Goal: Task Accomplishment & Management: Complete application form

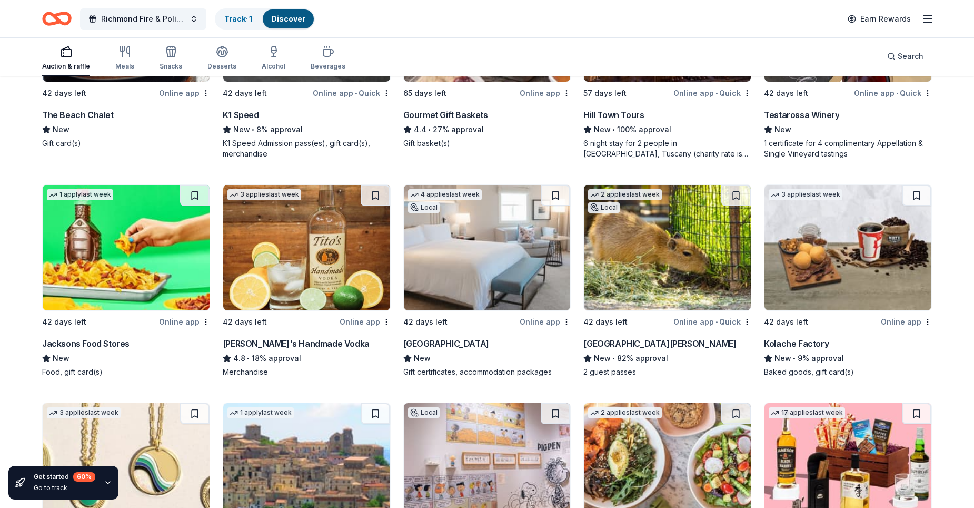
scroll to position [2090, 0]
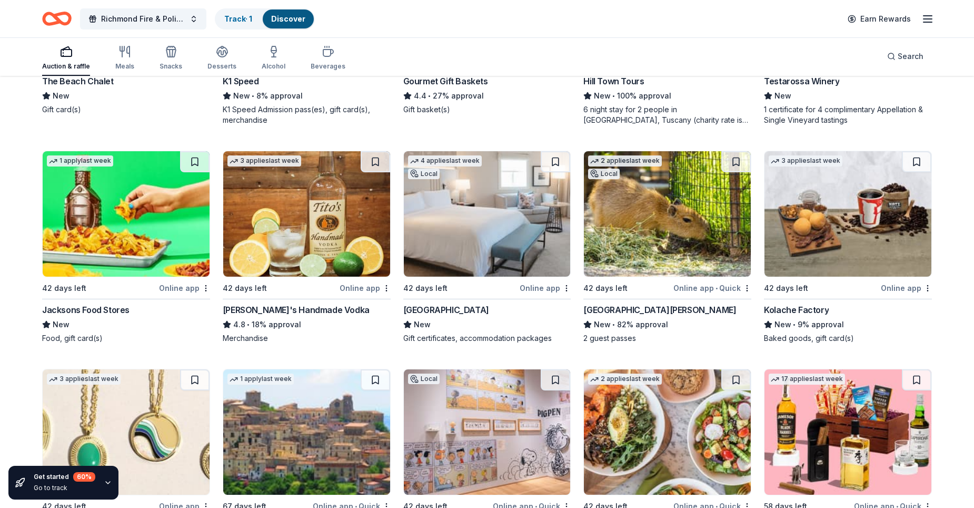
click at [457, 314] on div "Waldorf Astoria Monarch Beach Resort & Club" at bounding box center [446, 309] width 86 height 13
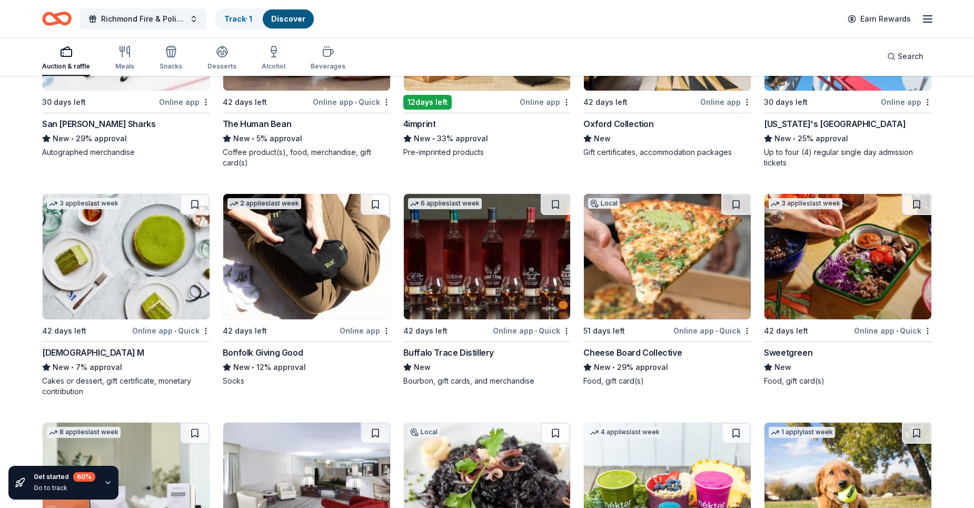
scroll to position [2933, 0]
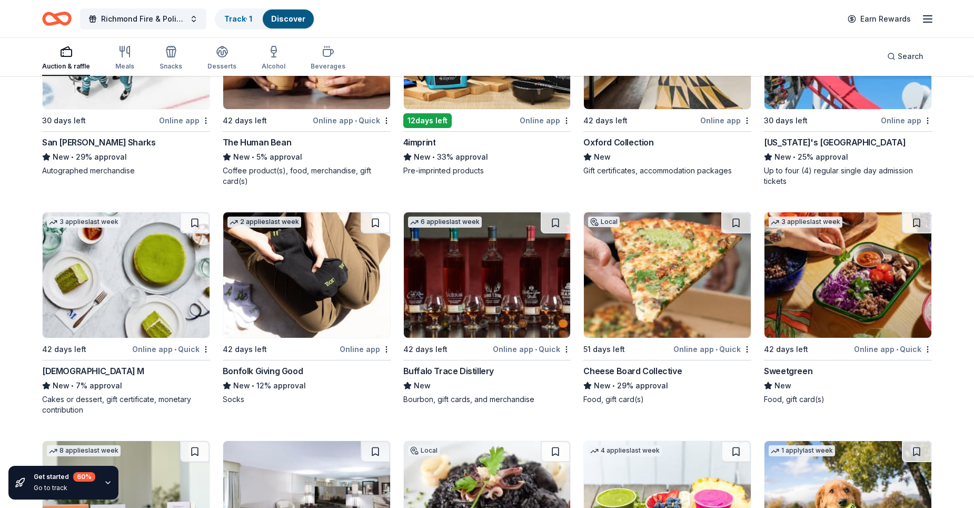
click at [189, 121] on div "Online app" at bounding box center [184, 120] width 51 height 13
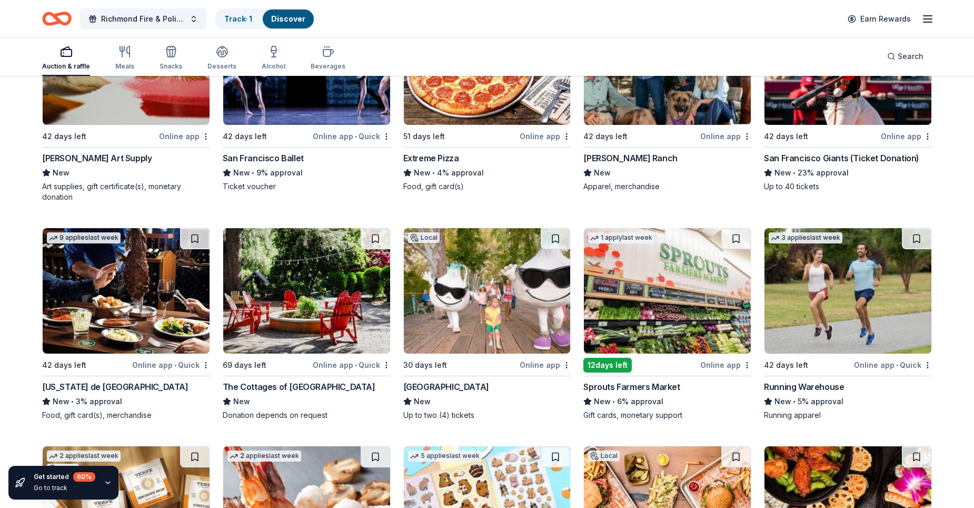
scroll to position [4091, 0]
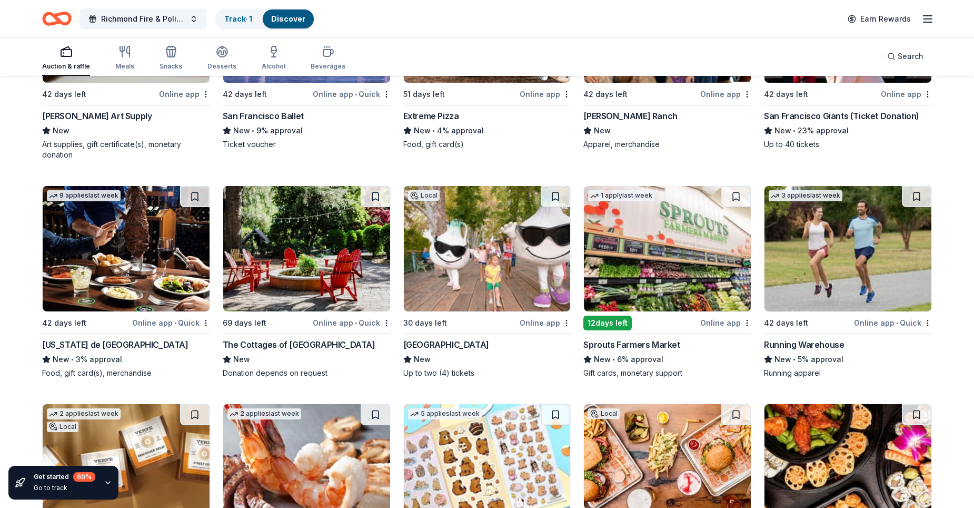
click at [550, 322] on div "Online app" at bounding box center [545, 322] width 51 height 13
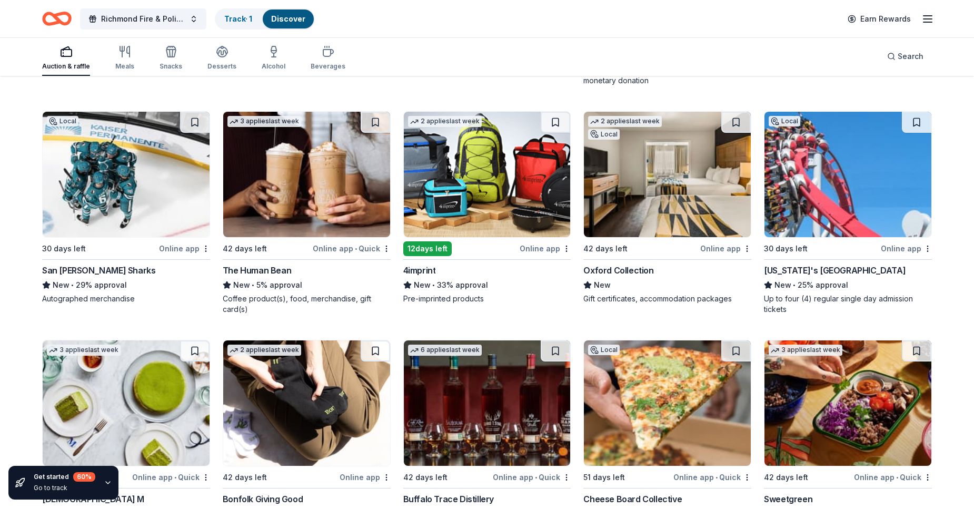
scroll to position [2796, 0]
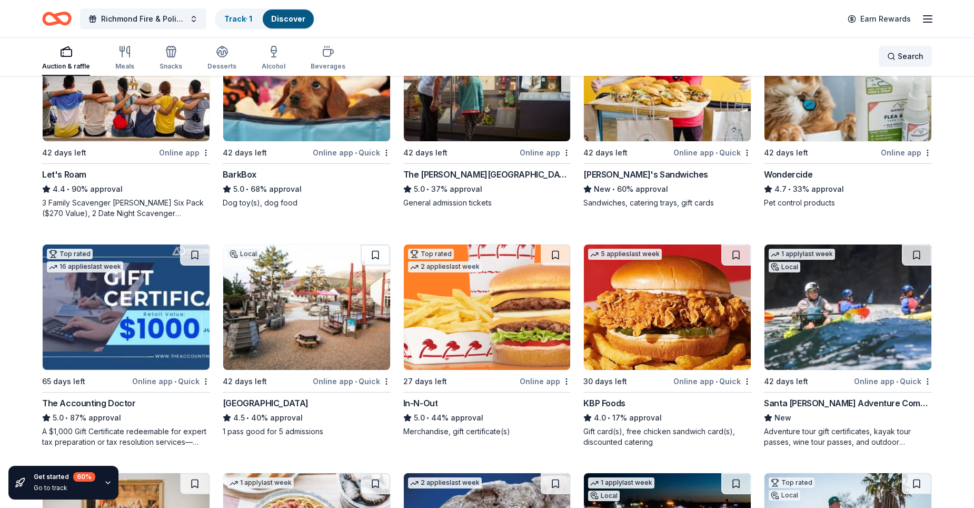
click at [907, 54] on span "Search" at bounding box center [911, 56] width 26 height 13
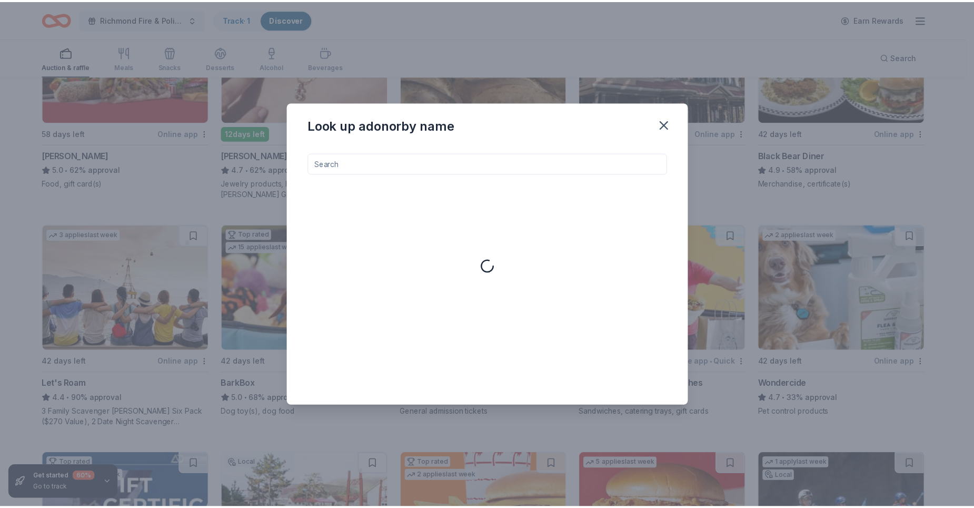
scroll to position [426, 0]
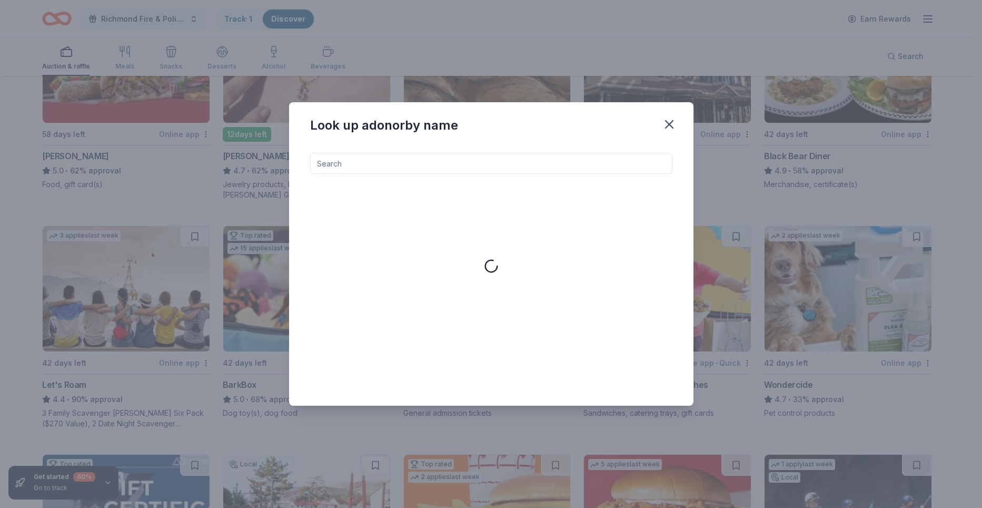
click at [530, 155] on input at bounding box center [491, 163] width 362 height 21
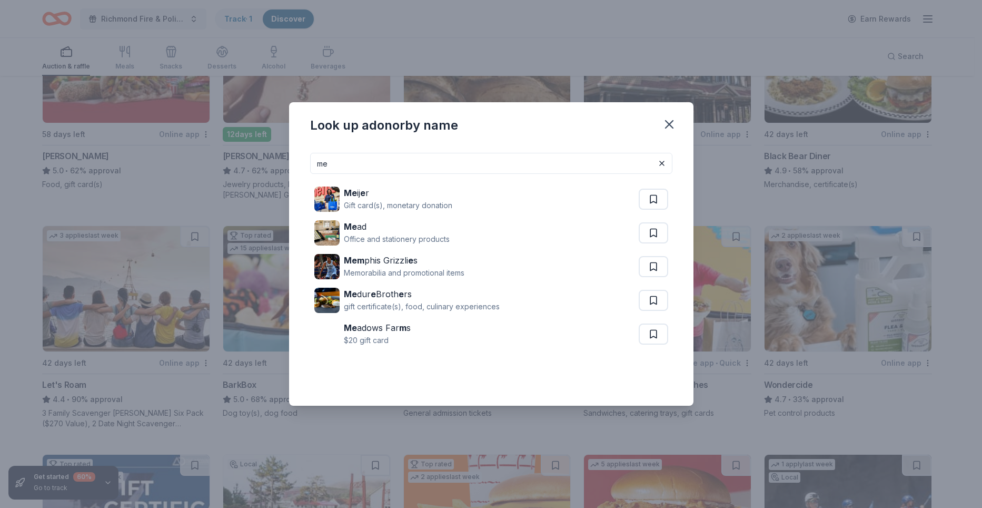
type input "m"
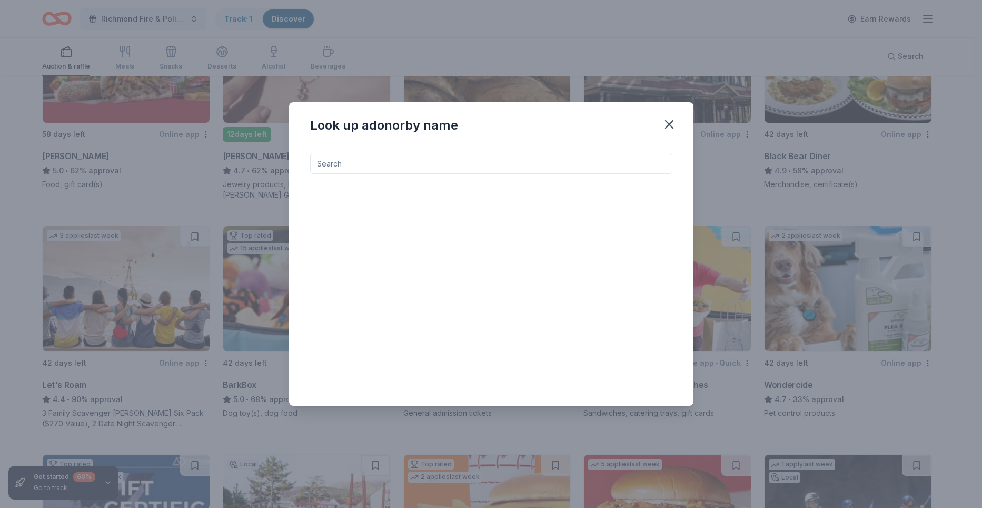
click at [665, 123] on icon "button" at bounding box center [669, 124] width 15 height 15
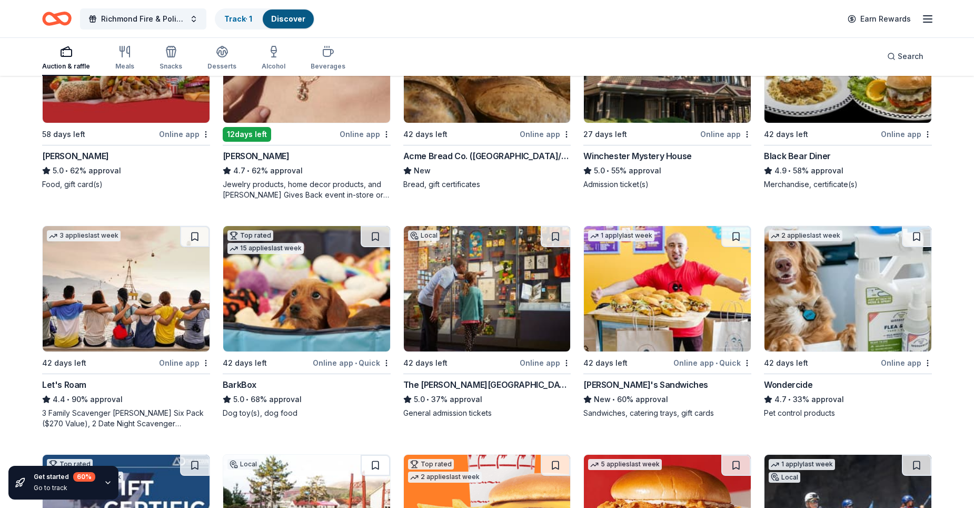
click at [628, 364] on div "42 days left" at bounding box center [628, 362] width 88 height 13
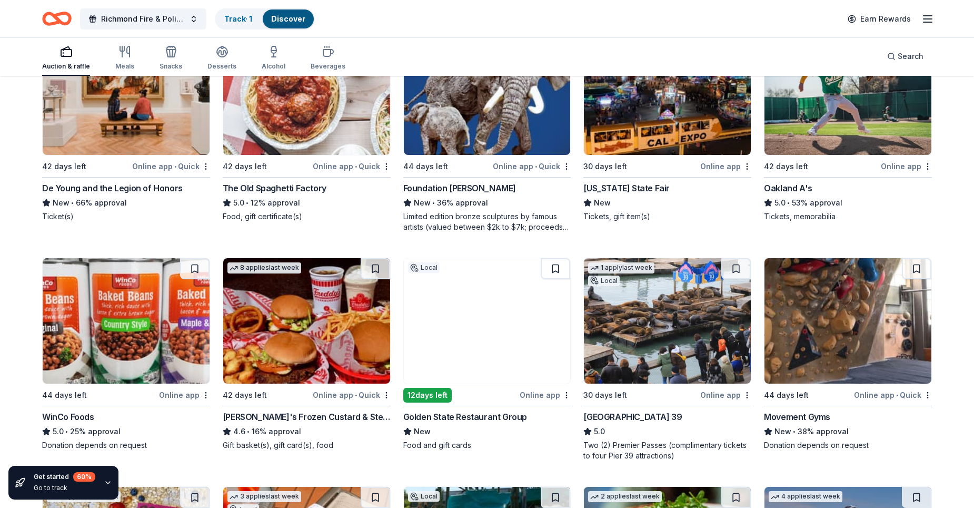
scroll to position [1058, 0]
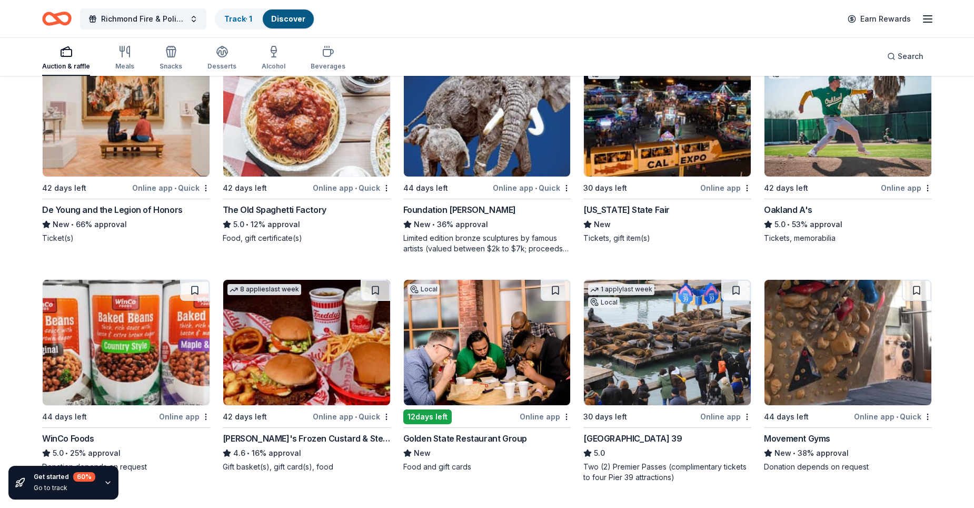
click at [883, 189] on div "Online app" at bounding box center [906, 187] width 51 height 13
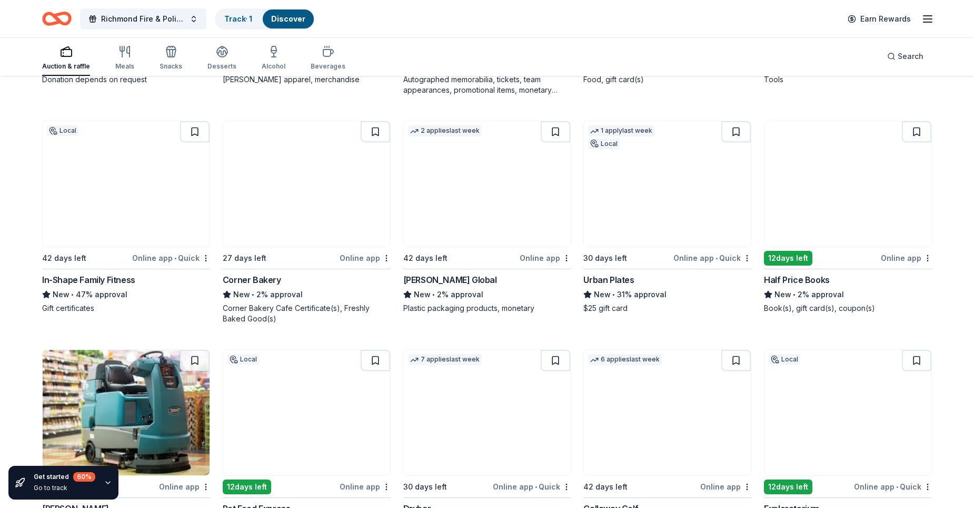
scroll to position [6508, 0]
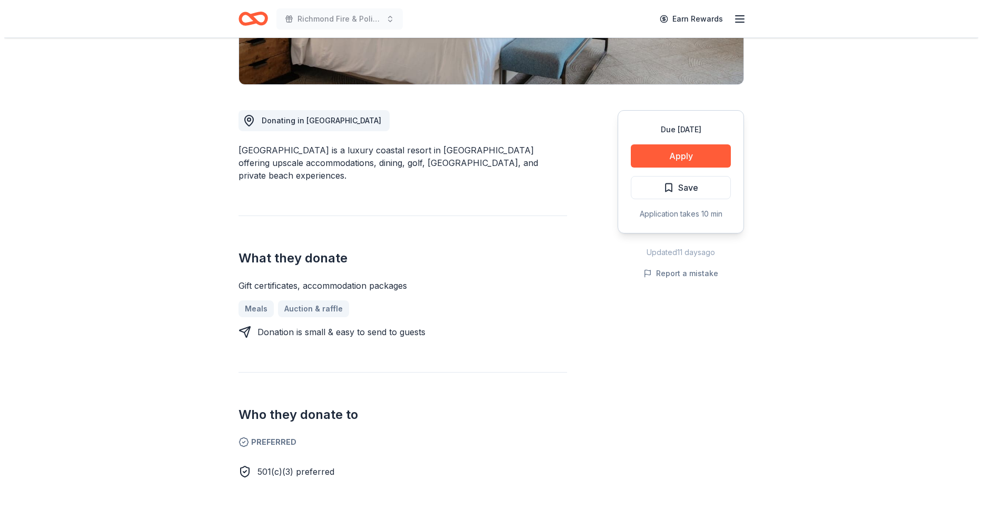
scroll to position [211, 0]
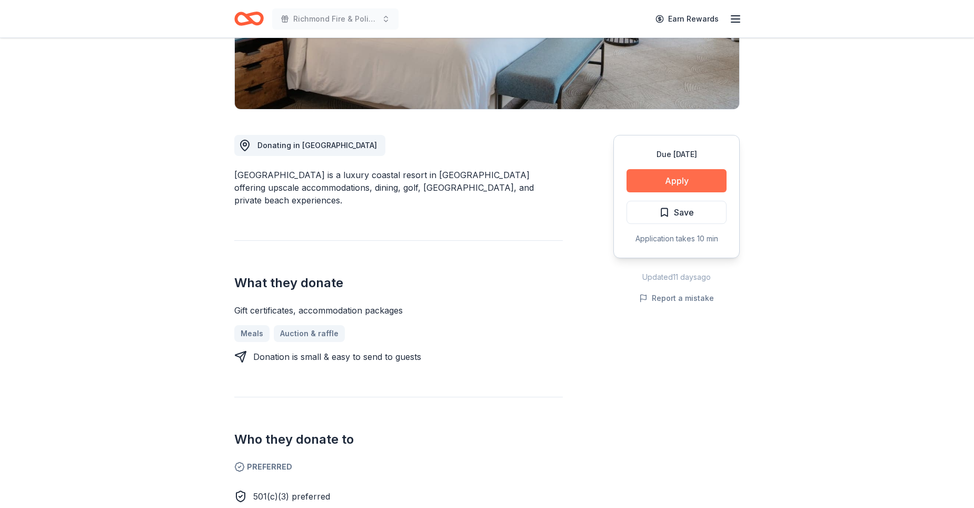
click at [676, 183] on button "Apply" at bounding box center [677, 180] width 100 height 23
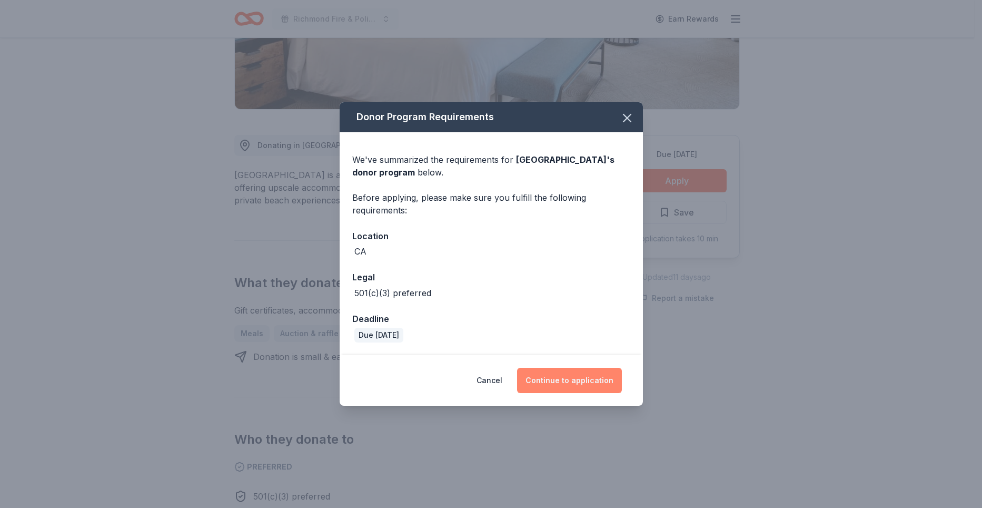
click at [586, 385] on button "Continue to application" at bounding box center [569, 380] width 105 height 25
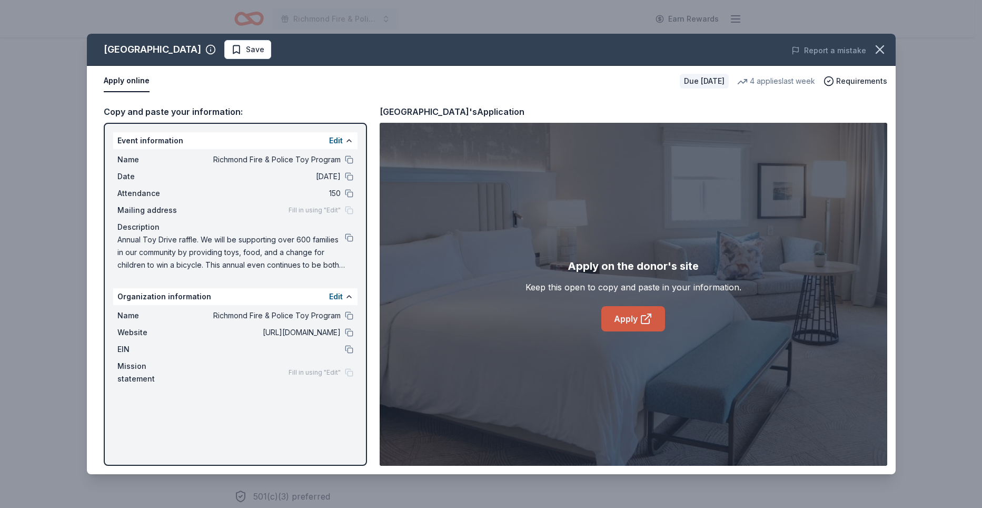
click at [616, 315] on link "Apply" at bounding box center [633, 318] width 64 height 25
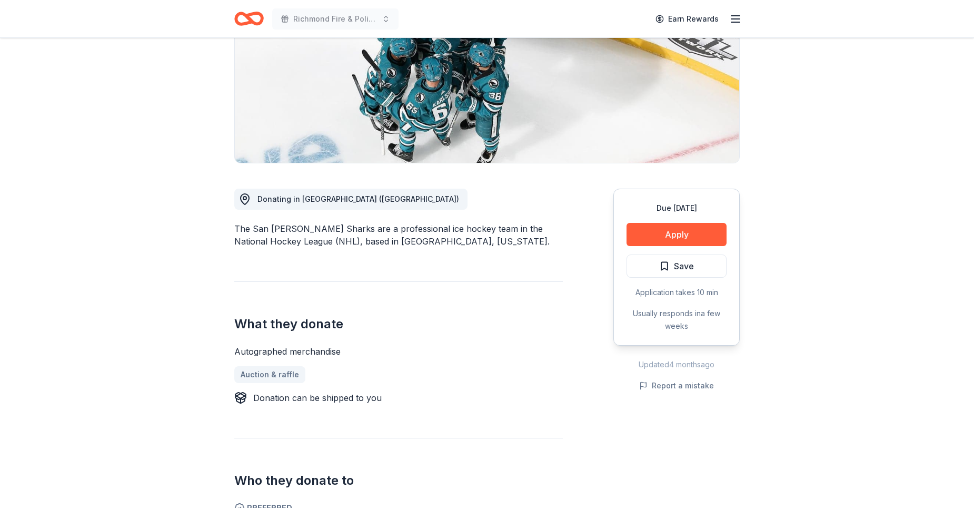
scroll to position [263, 0]
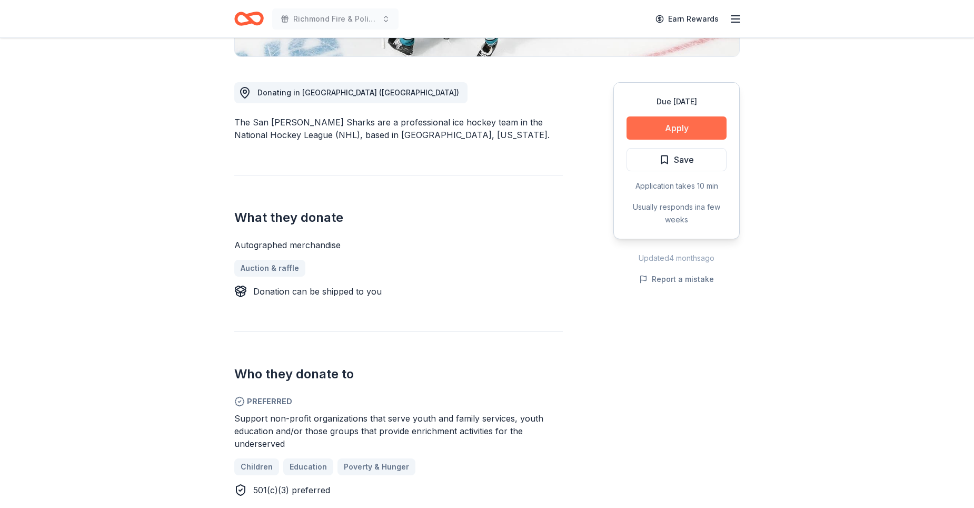
click at [649, 136] on button "Apply" at bounding box center [677, 127] width 100 height 23
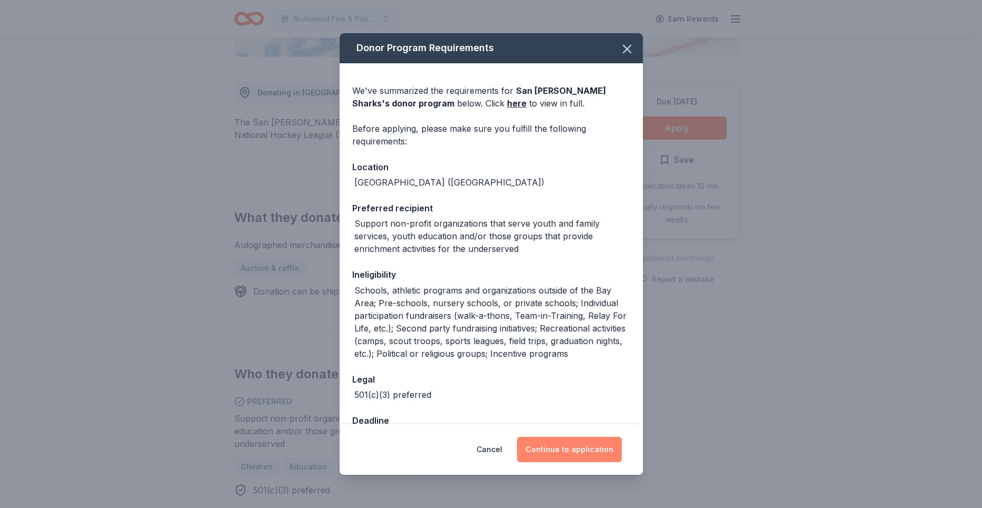
click at [605, 455] on button "Continue to application" at bounding box center [569, 449] width 105 height 25
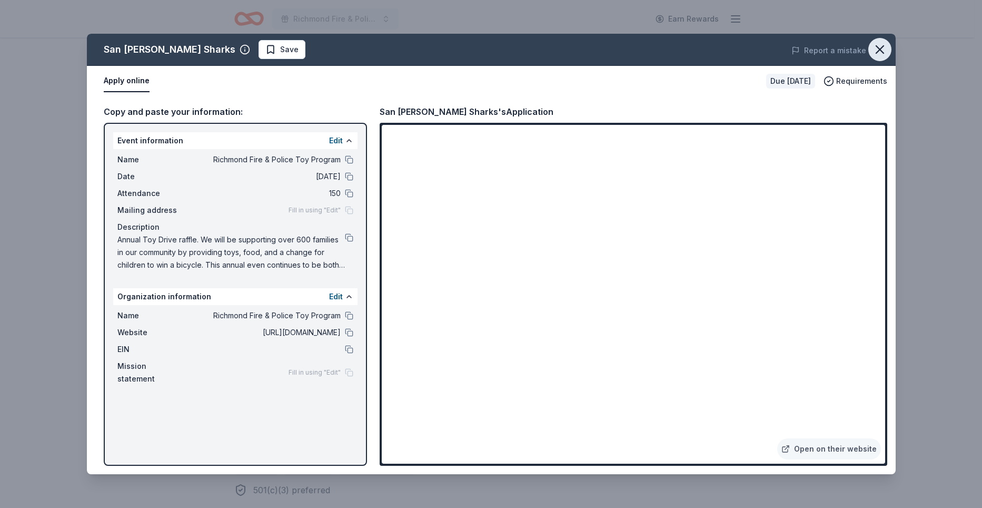
click at [884, 51] on icon "button" at bounding box center [880, 49] width 15 height 15
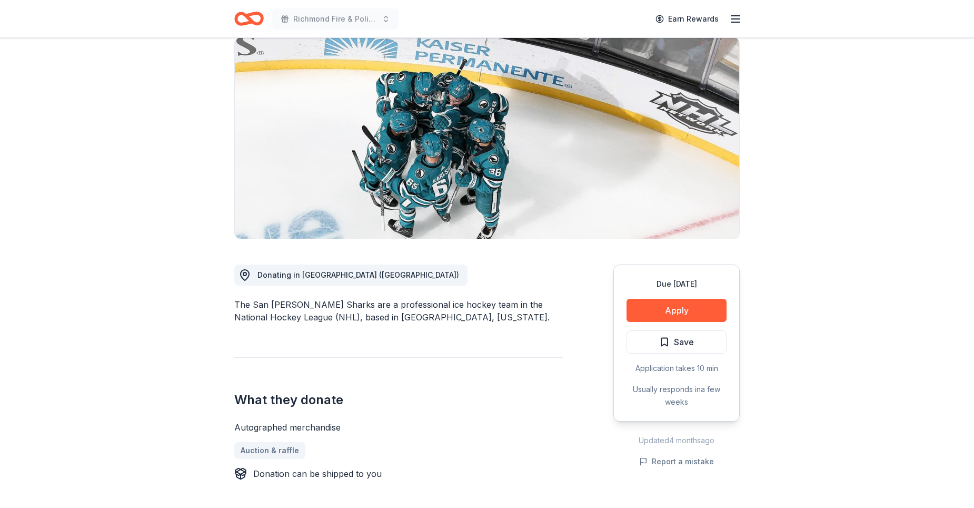
scroll to position [53, 0]
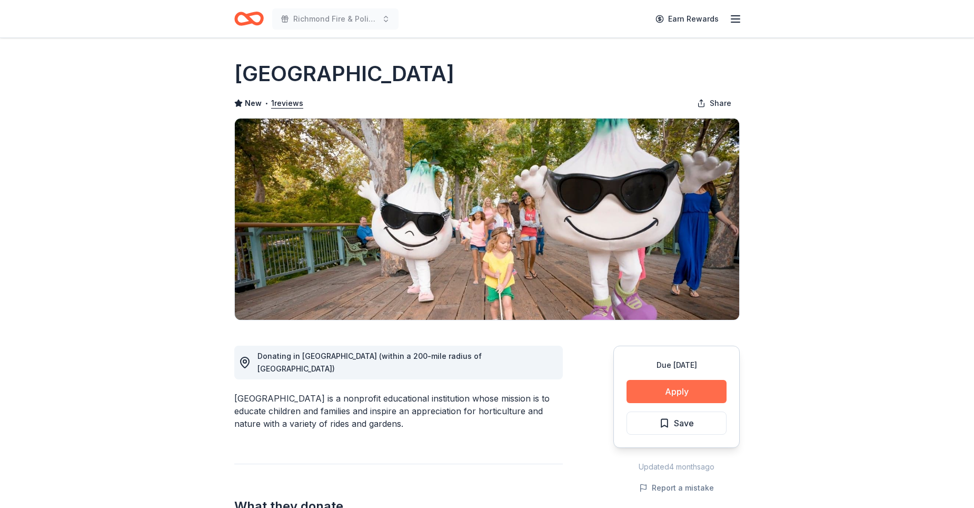
click at [659, 387] on button "Apply" at bounding box center [677, 391] width 100 height 23
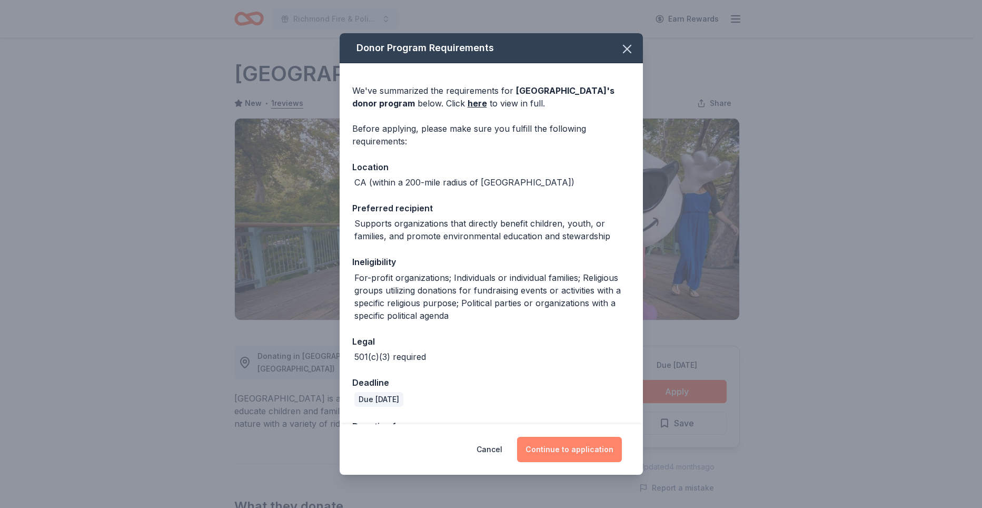
click at [574, 447] on button "Continue to application" at bounding box center [569, 449] width 105 height 25
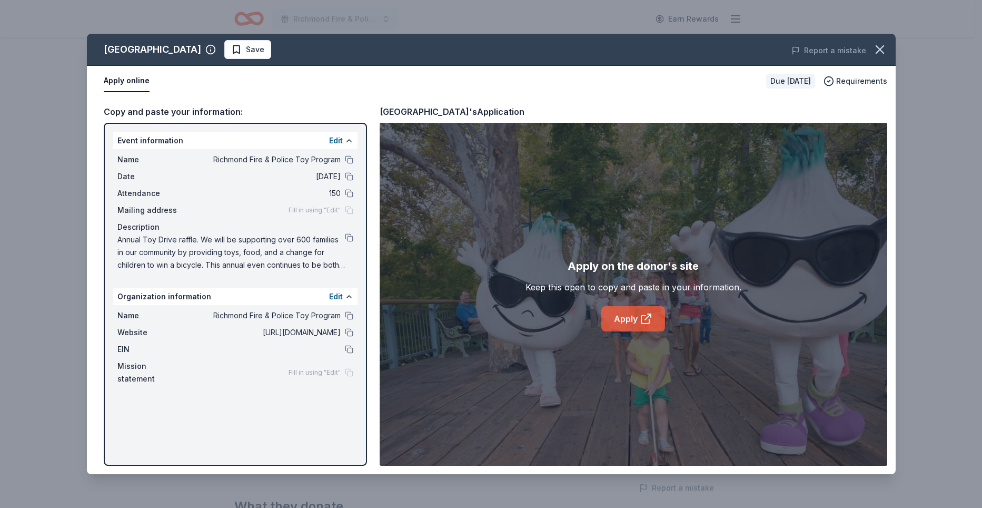
click at [640, 319] on icon at bounding box center [646, 318] width 13 height 13
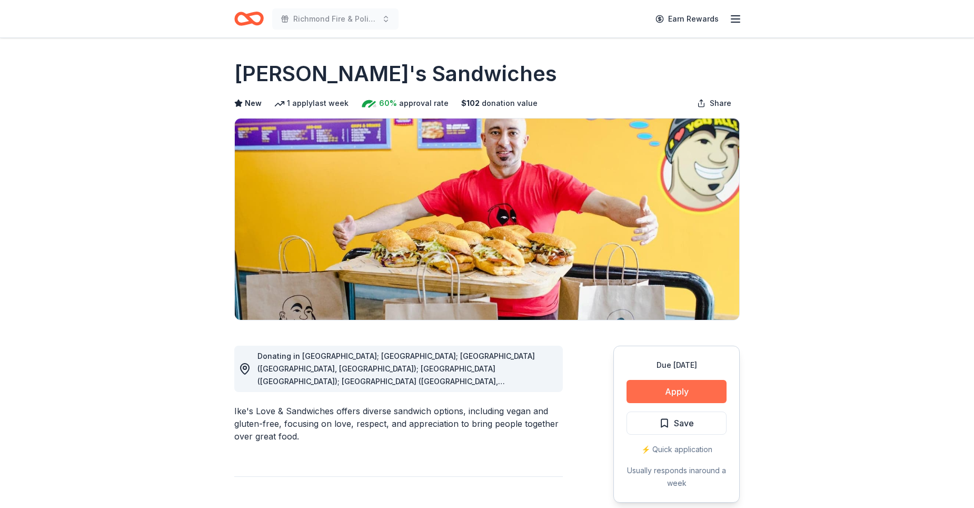
click at [686, 389] on button "Apply" at bounding box center [677, 391] width 100 height 23
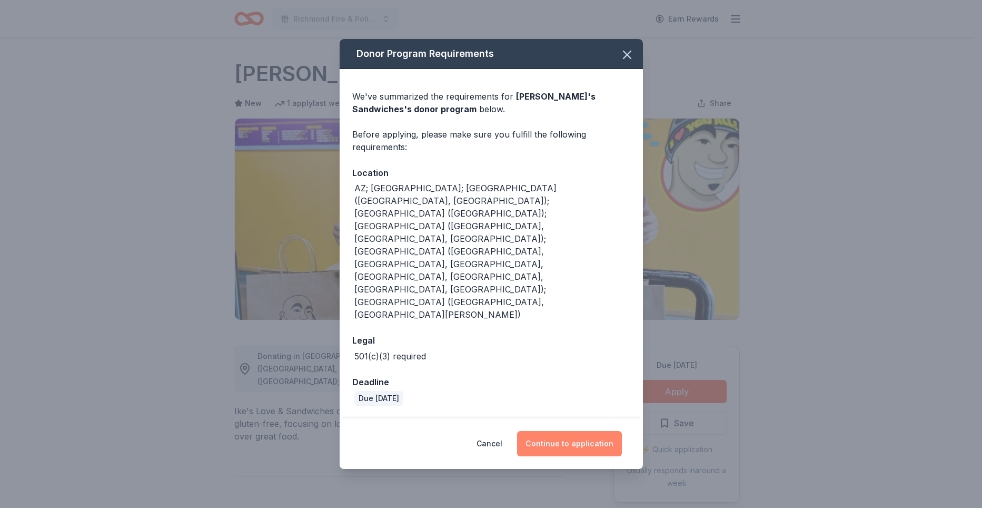
click at [584, 431] on button "Continue to application" at bounding box center [569, 443] width 105 height 25
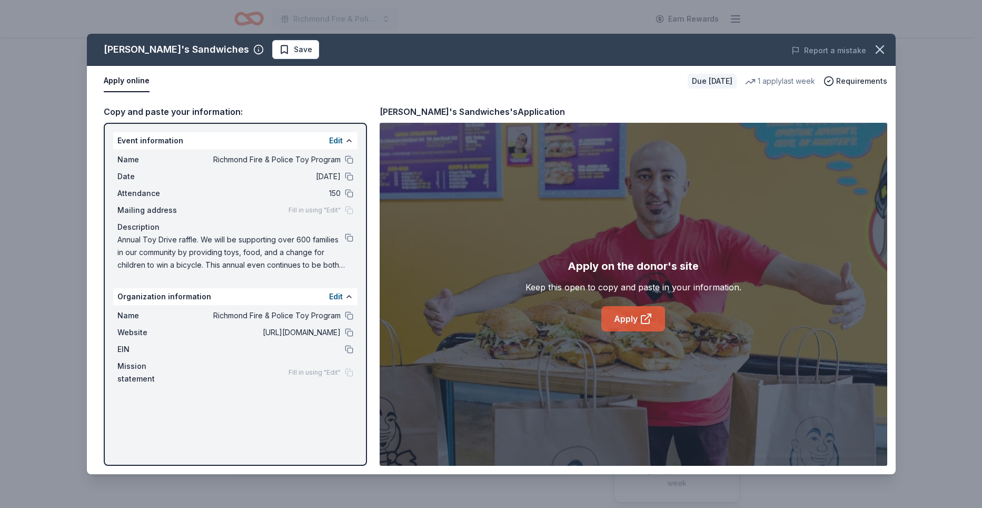
click at [647, 321] on icon at bounding box center [646, 318] width 13 height 13
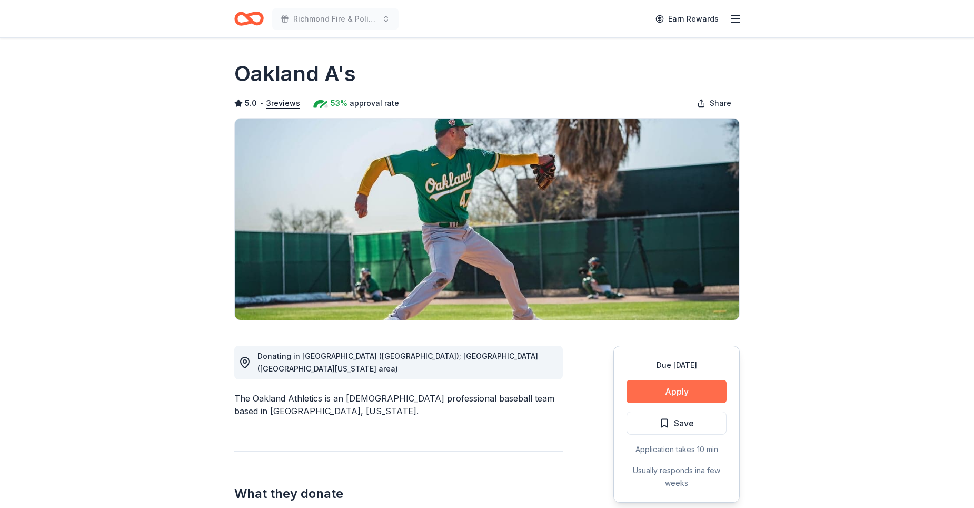
click at [654, 399] on button "Apply" at bounding box center [677, 391] width 100 height 23
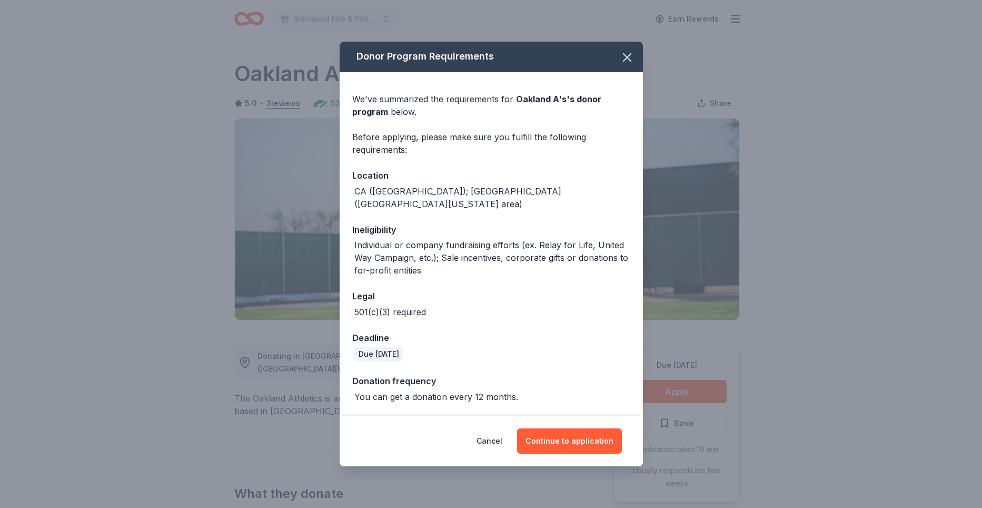
click at [596, 417] on div "Cancel Continue to application" at bounding box center [491, 441] width 303 height 51
click at [605, 416] on div "Cancel Continue to application" at bounding box center [491, 441] width 303 height 51
click at [557, 439] on button "Continue to application" at bounding box center [569, 440] width 105 height 25
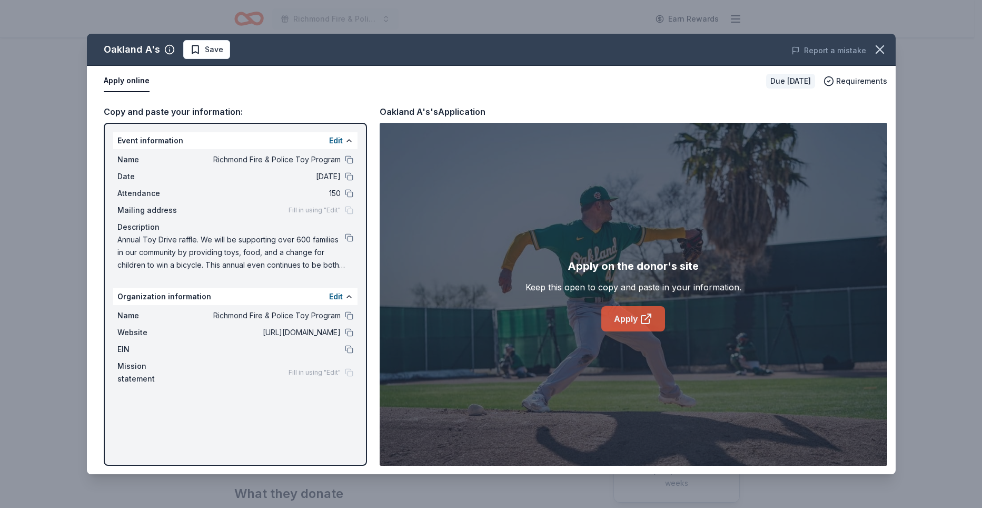
click at [651, 312] on icon at bounding box center [646, 318] width 13 height 13
click at [886, 56] on icon "button" at bounding box center [880, 49] width 15 height 15
